Goal: Information Seeking & Learning: Learn about a topic

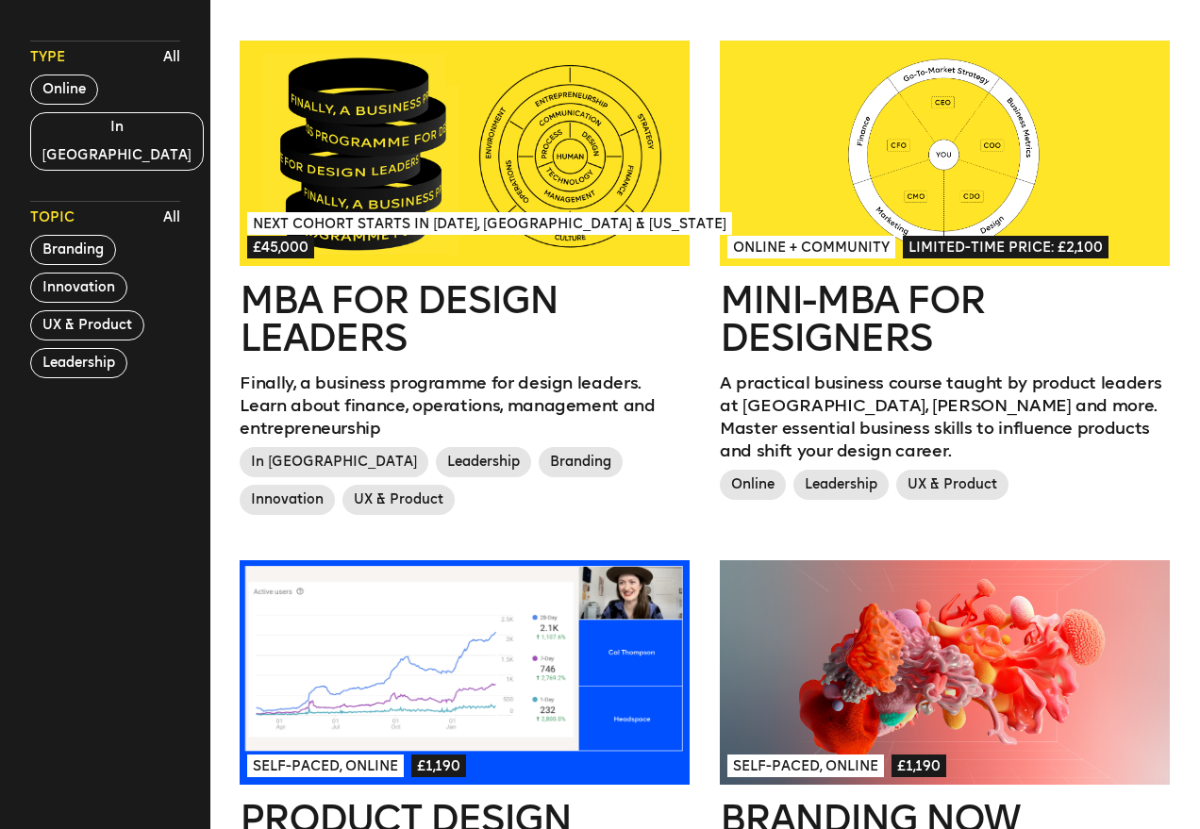
scroll to position [501, 0]
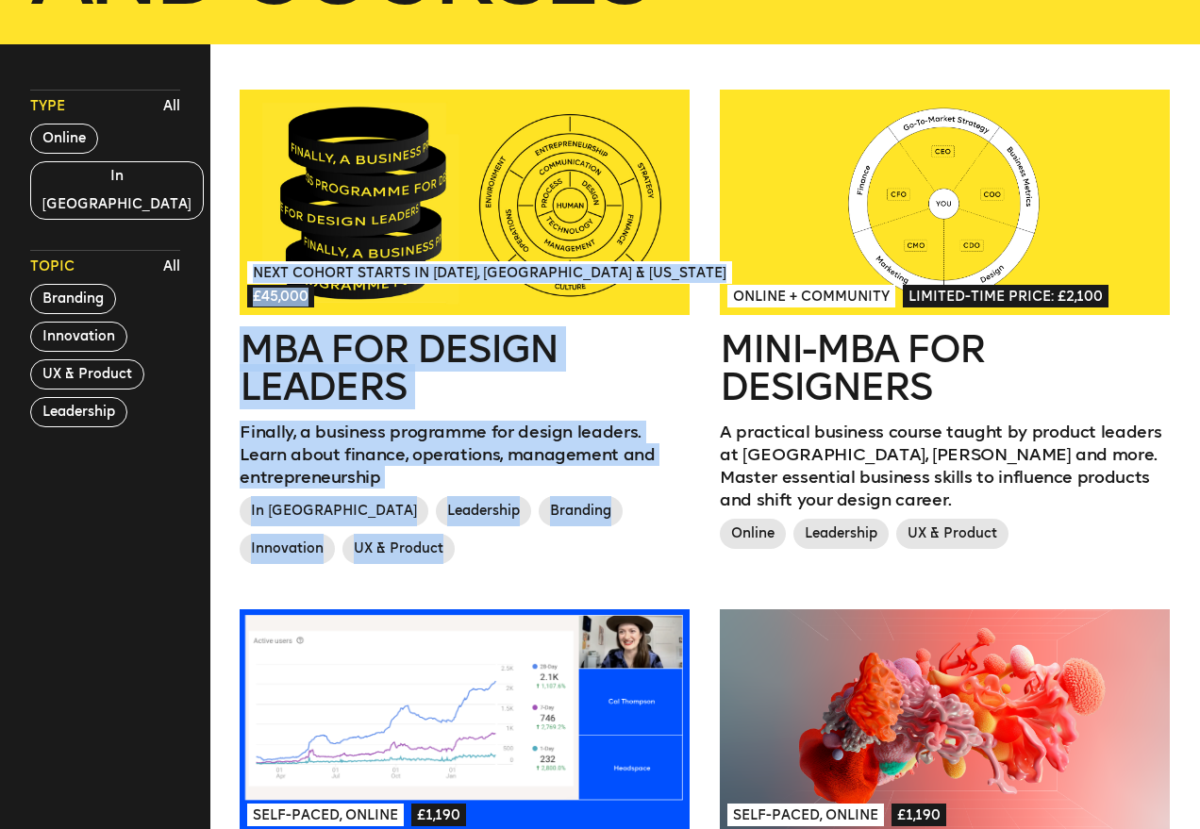
click at [338, 399] on h2 "MBA for Design Leaders" at bounding box center [465, 367] width 450 height 75
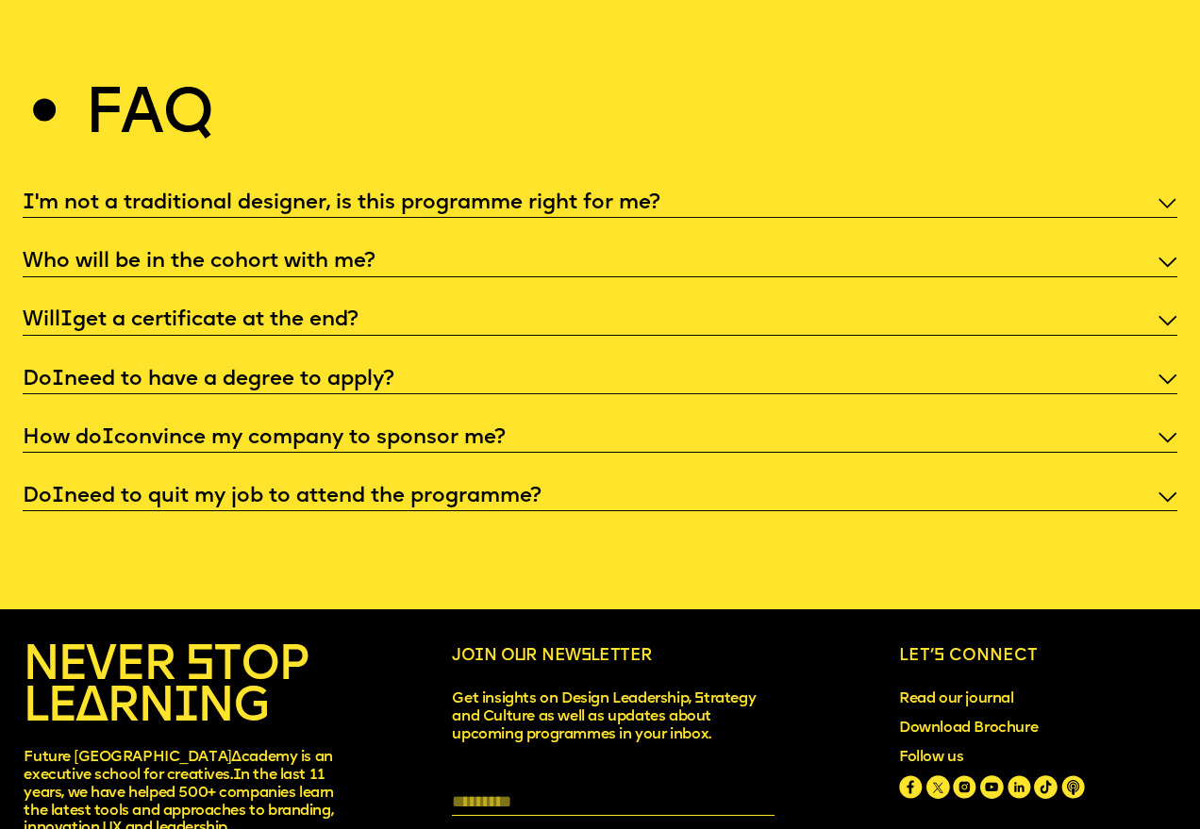
scroll to position [5678, 0]
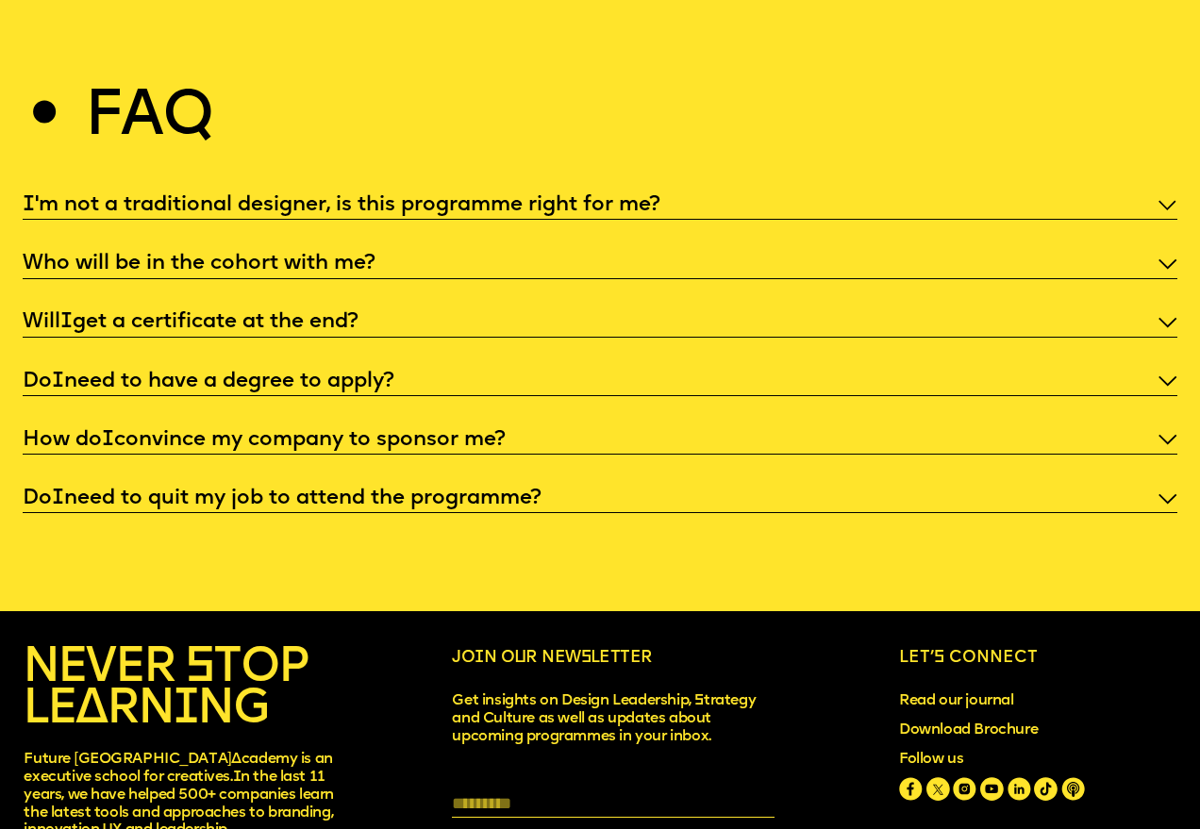
click at [322, 308] on p "Will I get a certificate at the end?" at bounding box center [600, 321] width 1155 height 27
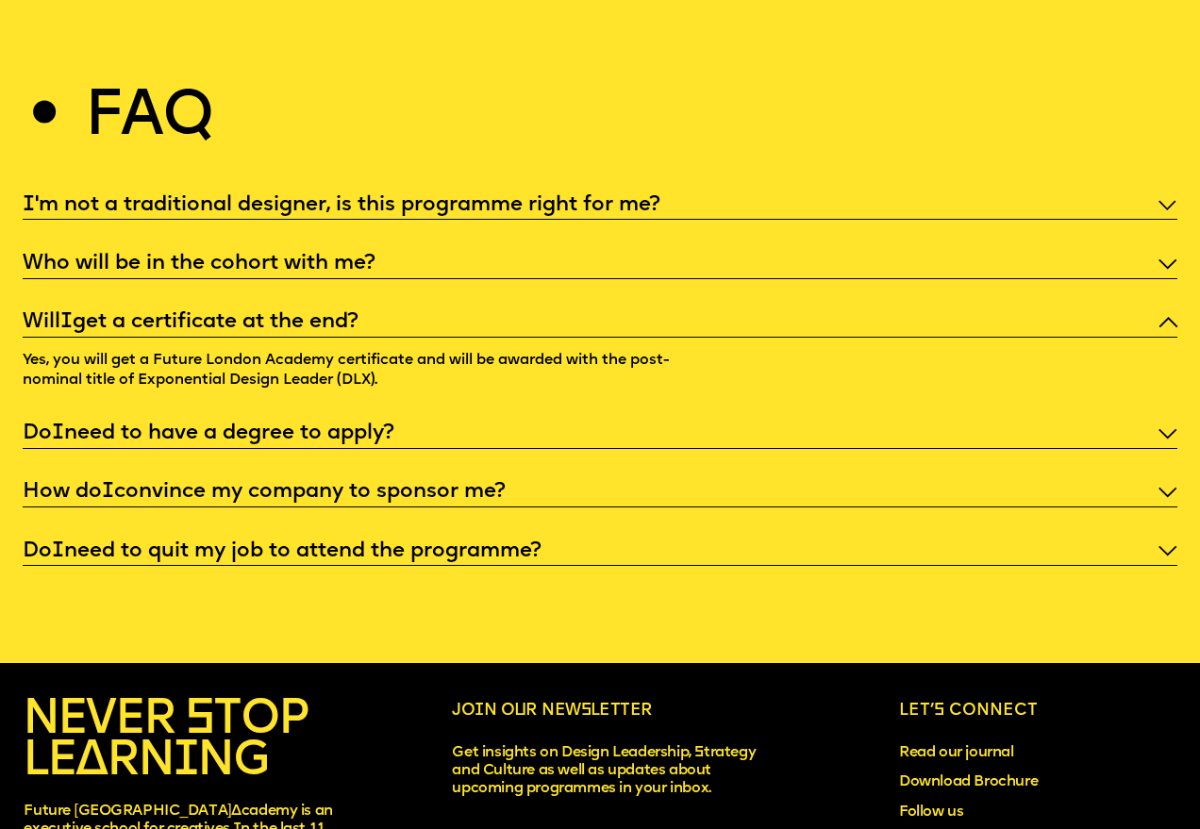
click at [322, 250] on p "Who will be in the cohort with me?" at bounding box center [600, 263] width 1155 height 27
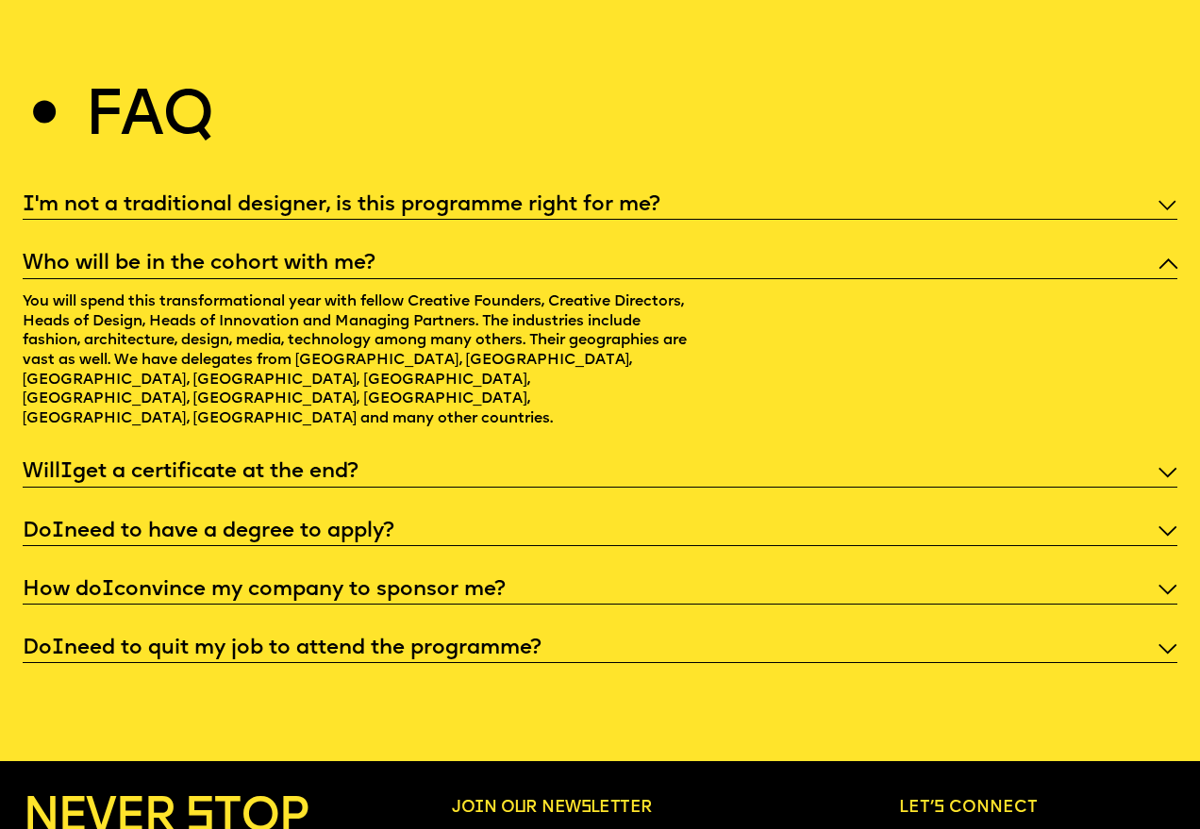
click at [329, 191] on p "I 'm not a traditional designer, is this programme right for me?" at bounding box center [600, 204] width 1155 height 27
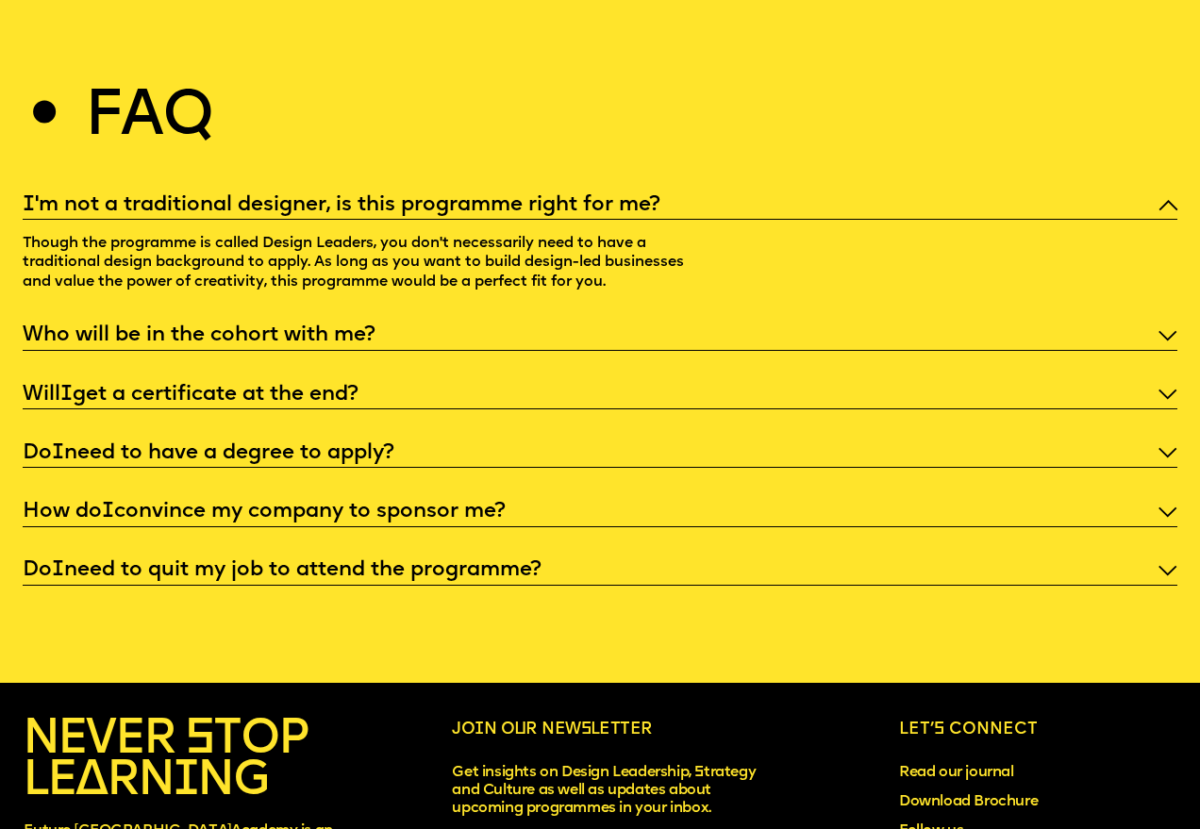
click at [242, 498] on p "How do I convince my company to sponsor me?" at bounding box center [600, 511] width 1155 height 27
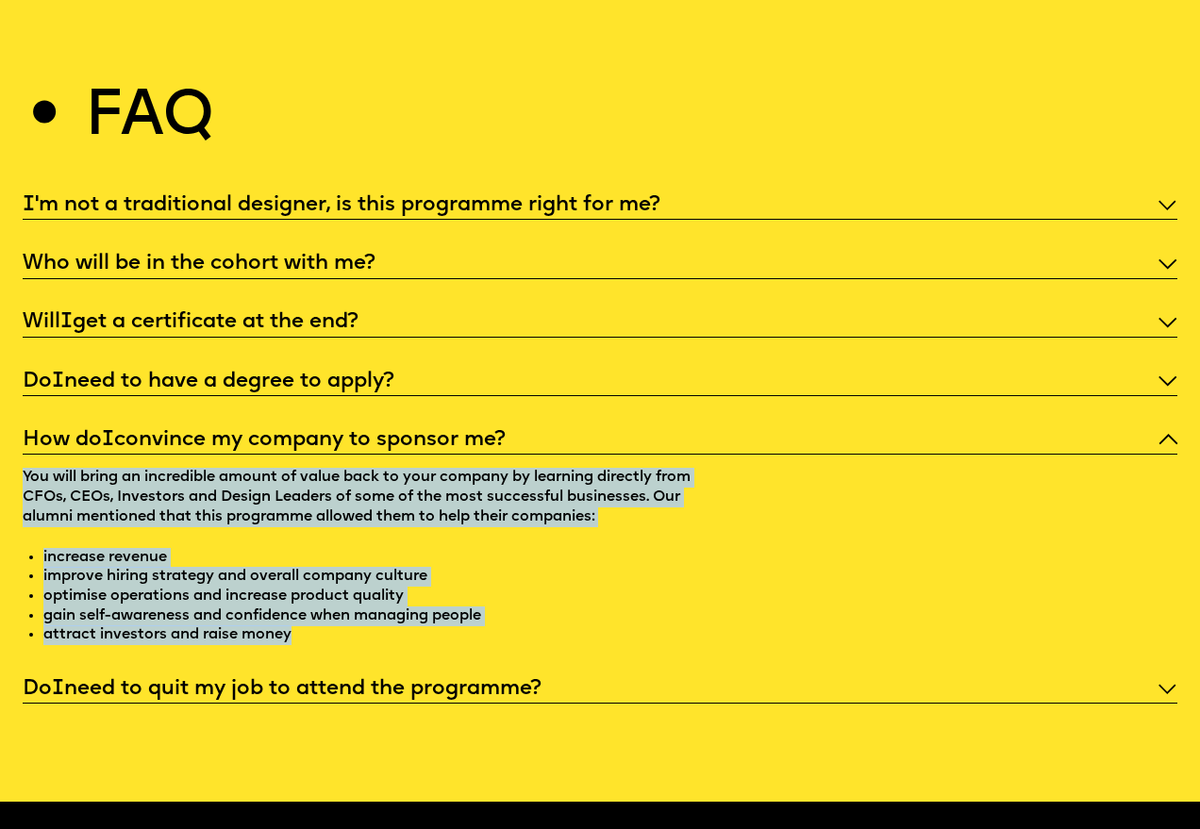
drag, startPoint x: 295, startPoint y: 601, endPoint x: 25, endPoint y: 443, distance: 313.2
click at [25, 455] on p "You will bring an incredible amount of value back to your company by learning d…" at bounding box center [359, 550] width 672 height 191
copy p "You will bring an incredible amount of value back to your company by learning d…"
click at [730, 566] on div "How do I convince my company to sponsor me? You will bring an incredible amount…" at bounding box center [600, 535] width 1155 height 219
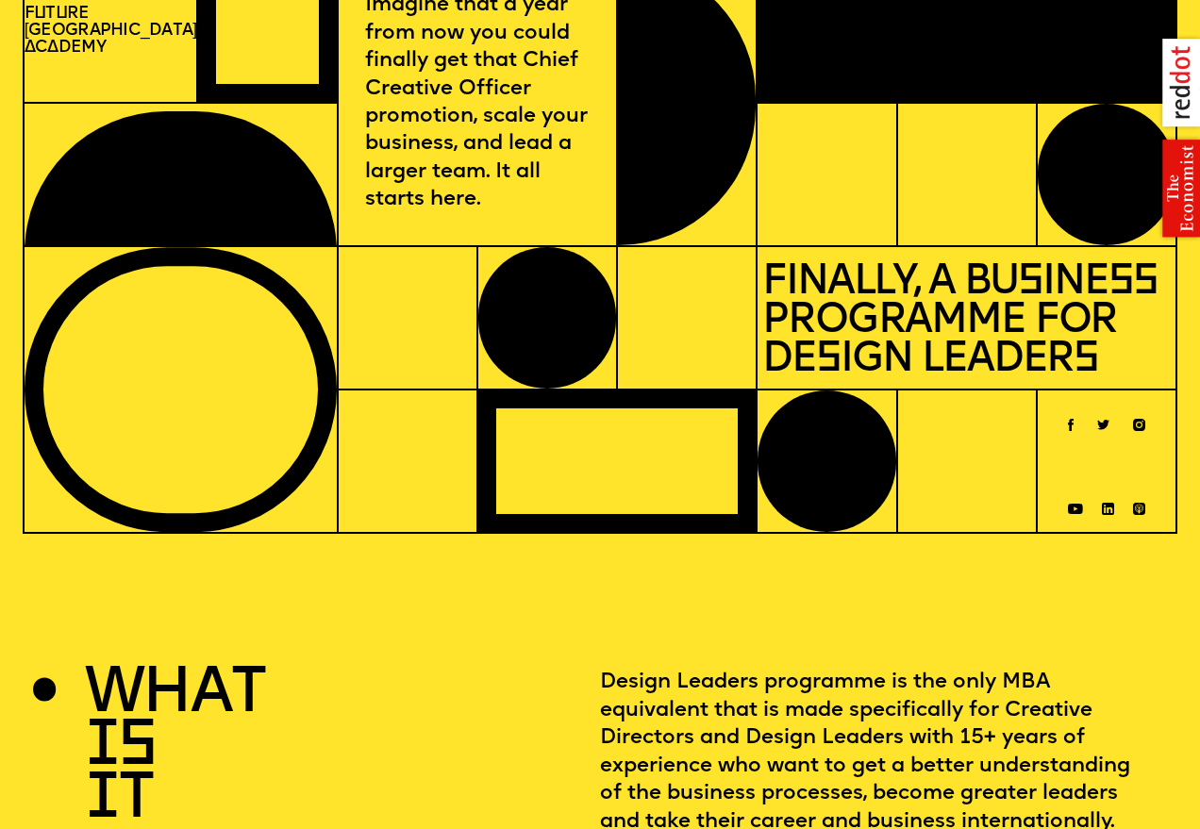
scroll to position [0, 0]
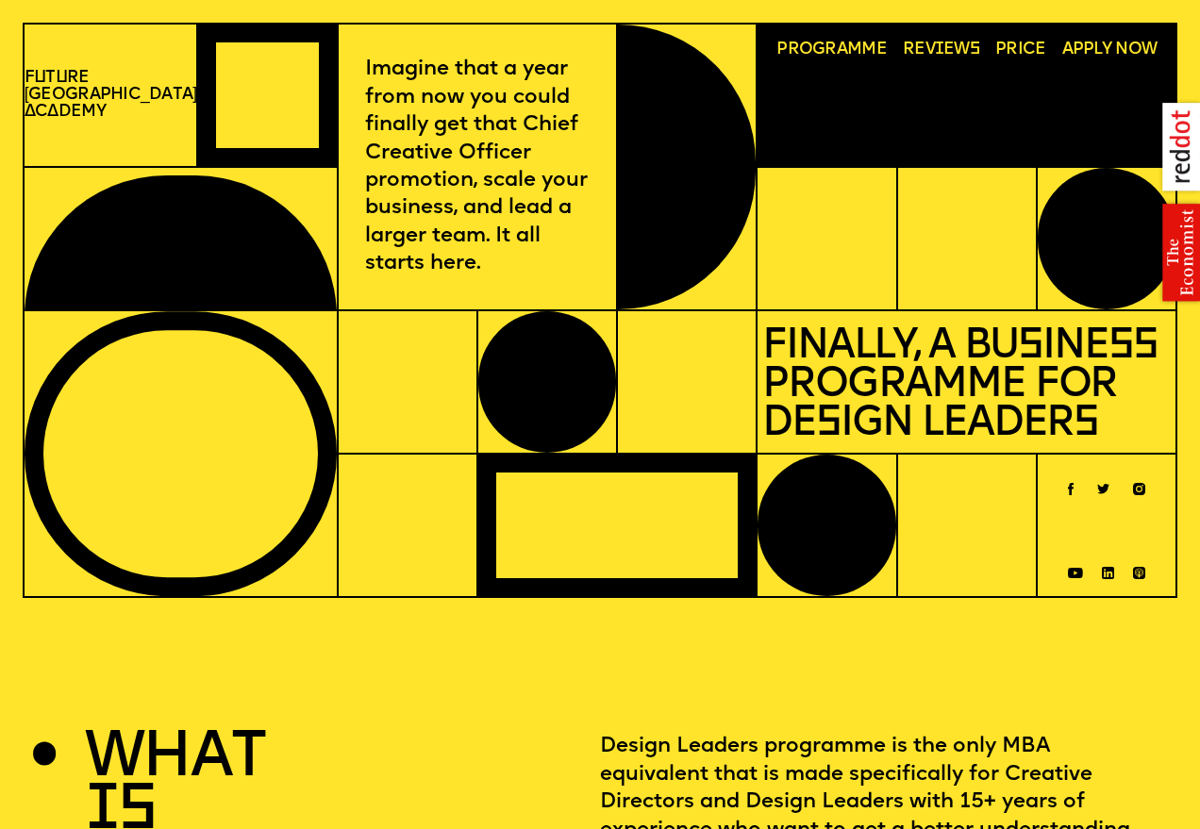
click at [848, 46] on span "Programme" at bounding box center [831, 50] width 110 height 17
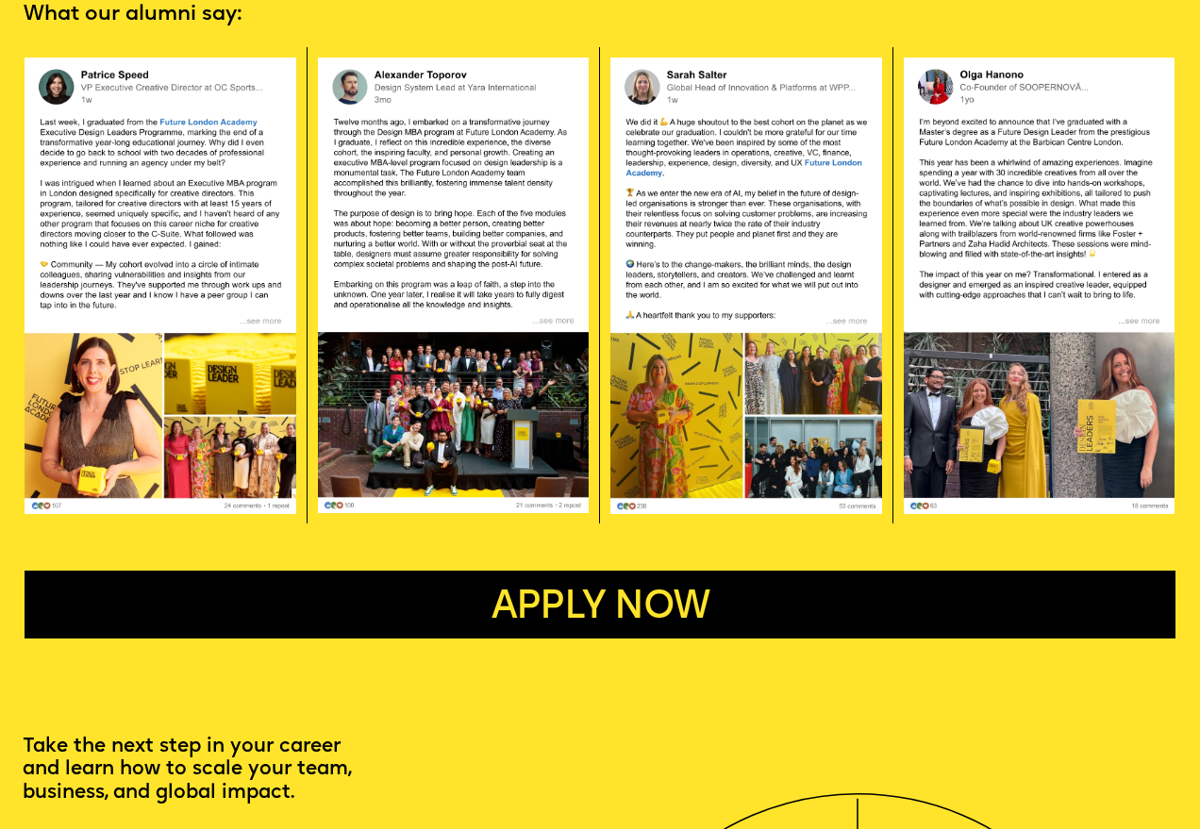
scroll to position [2416, 0]
